Goal: Find contact information: Find contact information

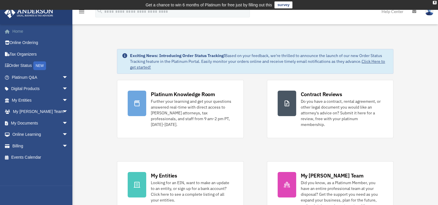
click at [20, 30] on link "Home" at bounding box center [40, 31] width 73 height 12
click at [23, 88] on link "Digital Products arrow_drop_down" at bounding box center [40, 89] width 73 height 12
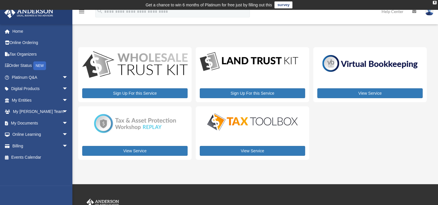
click at [427, 13] on img at bounding box center [429, 11] width 9 height 8
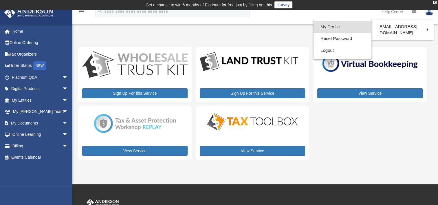
click at [334, 25] on link "My Profile" at bounding box center [342, 27] width 58 height 12
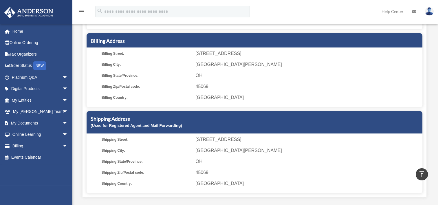
scroll to position [87, 0]
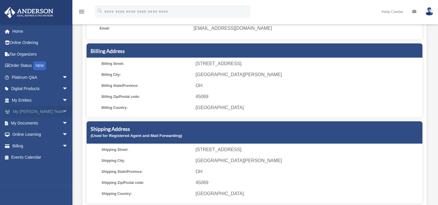
click at [62, 109] on span "arrow_drop_down" at bounding box center [68, 112] width 12 height 12
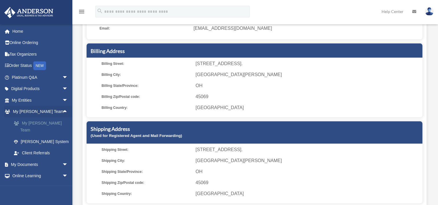
click at [49, 121] on link "My Anderson Team" at bounding box center [42, 126] width 69 height 19
click at [49, 122] on link "My Anderson Team" at bounding box center [42, 126] width 69 height 19
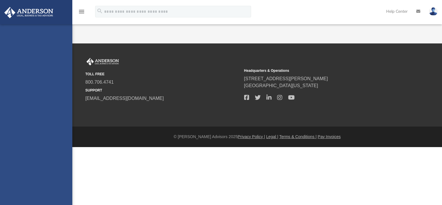
drag, startPoint x: 0, startPoint y: 0, endPoint x: 23, endPoint y: 121, distance: 123.5
click at [23, 121] on div "[EMAIL_ADDRESS][DOMAIN_NAME] Sign Out [EMAIL_ADDRESS][DOMAIN_NAME] Home Online …" at bounding box center [36, 126] width 72 height 205
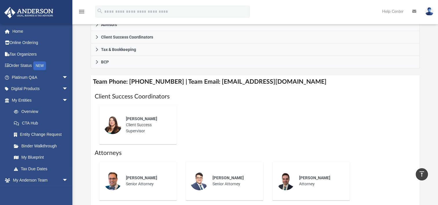
scroll to position [203, 0]
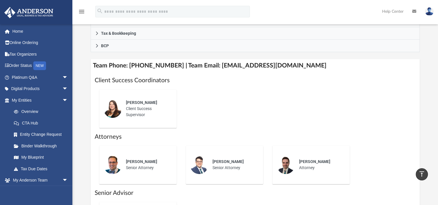
click at [136, 92] on div "[PERSON_NAME] Client Success Supervisor" at bounding box center [137, 108] width 77 height 38
click at [143, 113] on div "[PERSON_NAME] Client Success Supervisor" at bounding box center [147, 108] width 51 height 26
click at [141, 110] on div "[PERSON_NAME] Client Success Supervisor" at bounding box center [147, 108] width 51 height 26
click at [133, 103] on span "[PERSON_NAME]" at bounding box center [141, 102] width 31 height 5
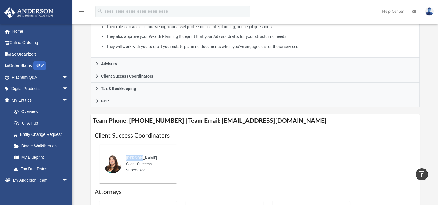
scroll to position [145, 0]
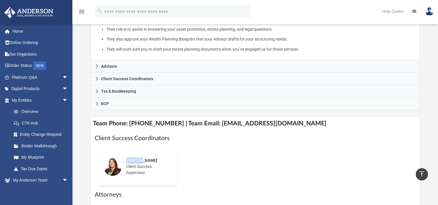
click at [114, 167] on img at bounding box center [112, 166] width 19 height 19
click at [115, 166] on img at bounding box center [112, 166] width 19 height 19
drag, startPoint x: 115, startPoint y: 166, endPoint x: 135, endPoint y: 172, distance: 20.9
click at [135, 172] on div "[PERSON_NAME] Client Success Supervisor" at bounding box center [147, 166] width 51 height 26
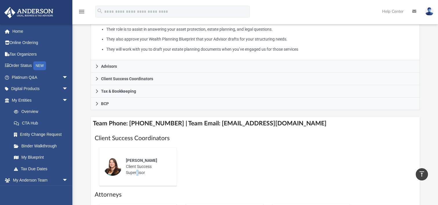
click at [135, 172] on div "[PERSON_NAME] Client Success Supervisor" at bounding box center [147, 166] width 51 height 26
click at [154, 161] on div "[PERSON_NAME]" at bounding box center [147, 160] width 43 height 6
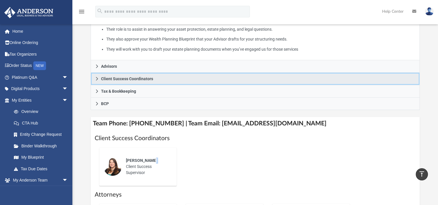
click at [123, 78] on span "Client Success Coordinators" at bounding box center [127, 79] width 52 height 4
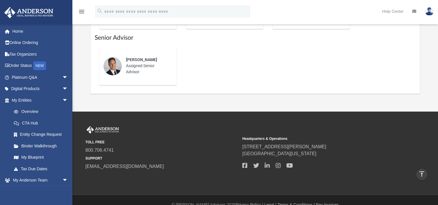
scroll to position [344, 0]
